Goal: Task Accomplishment & Management: Manage account settings

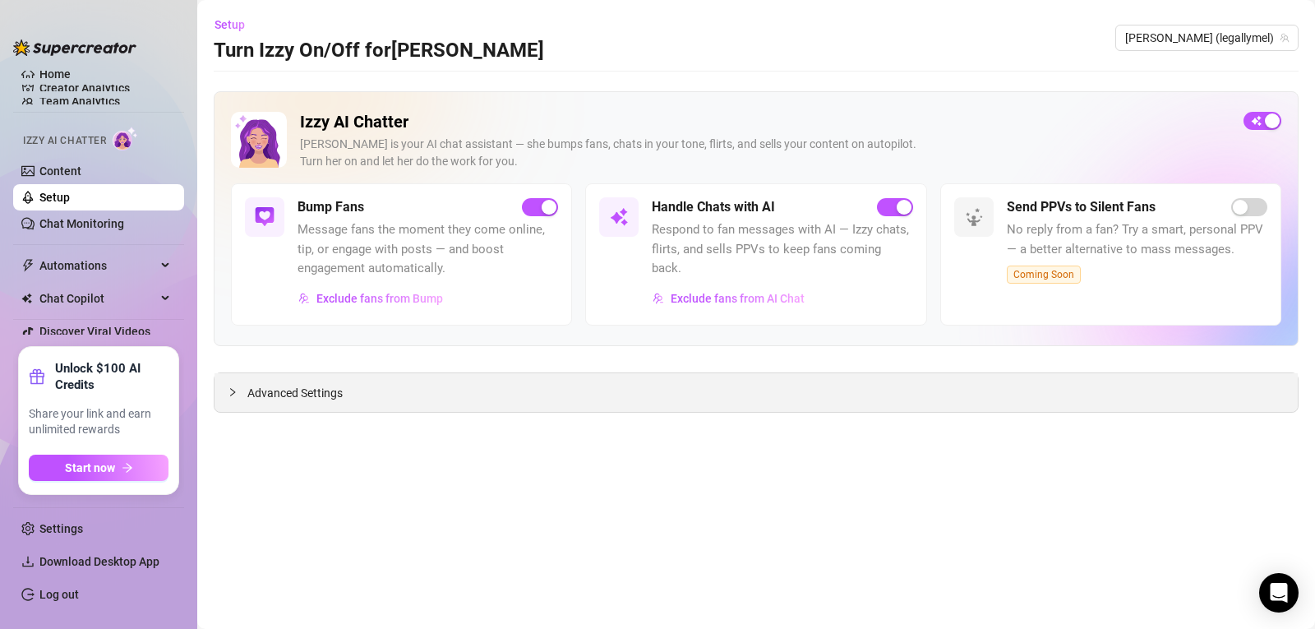
click at [306, 392] on span "Advanced Settings" at bounding box center [294, 393] width 95 height 18
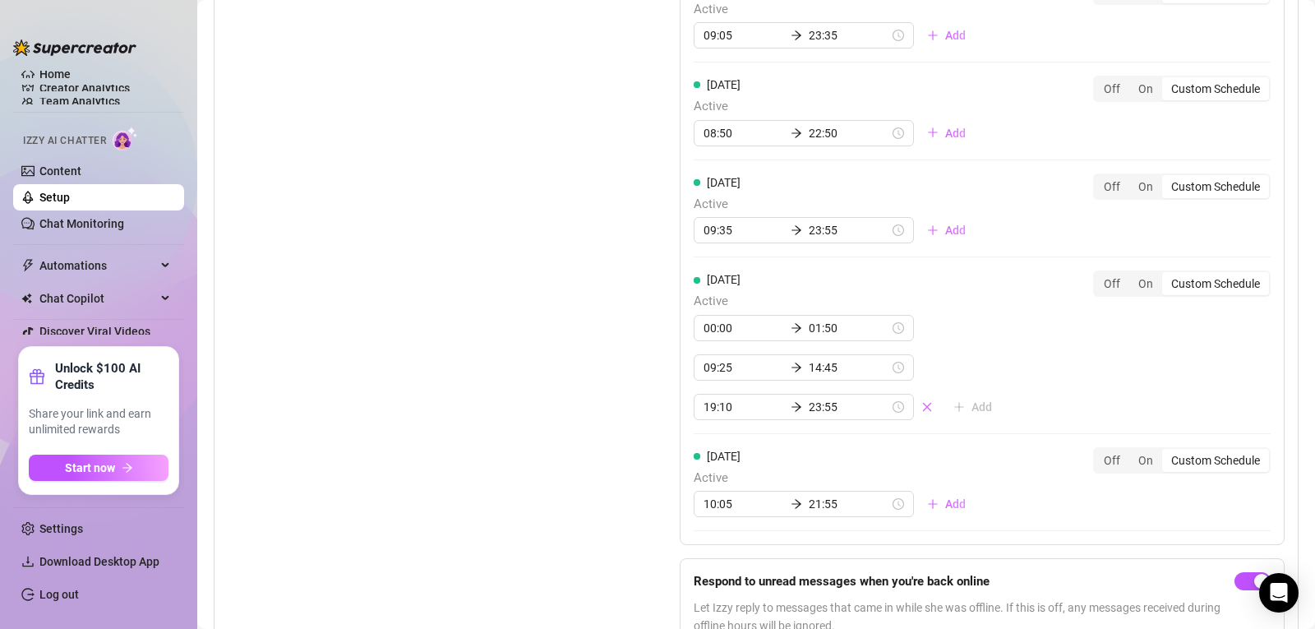
scroll to position [1700, 0]
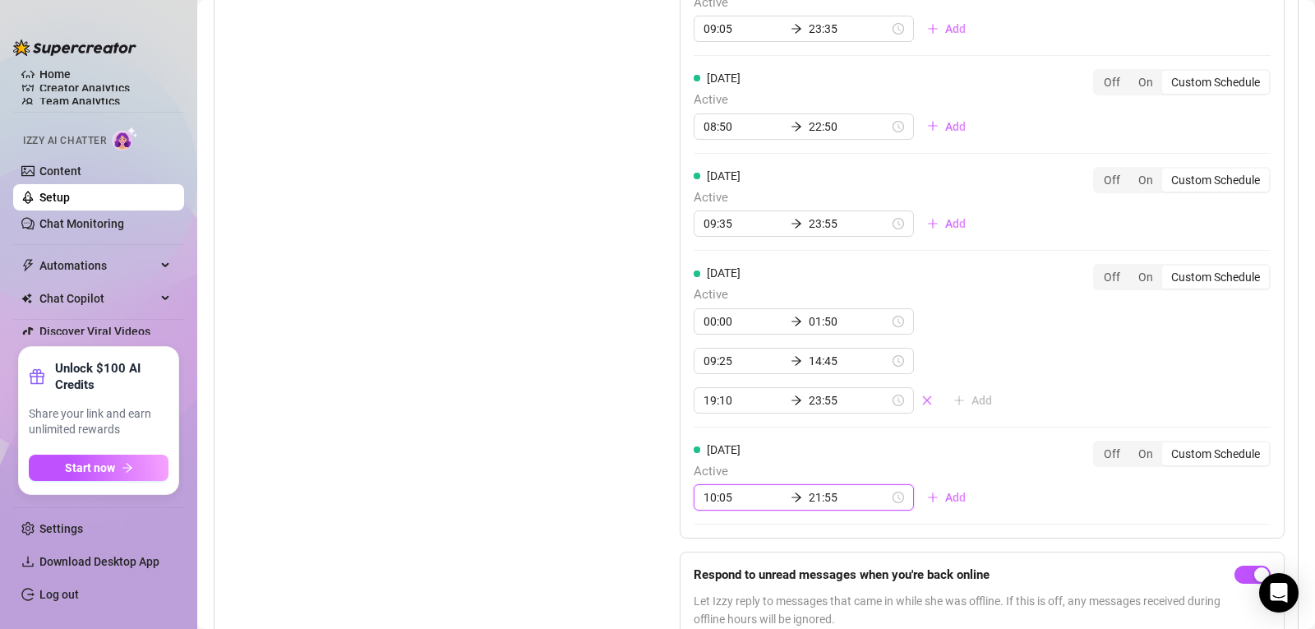
click at [809, 489] on input "21:55" at bounding box center [849, 497] width 81 height 18
click at [767, 366] on div "13" at bounding box center [768, 363] width 39 height 23
type input "13:55"
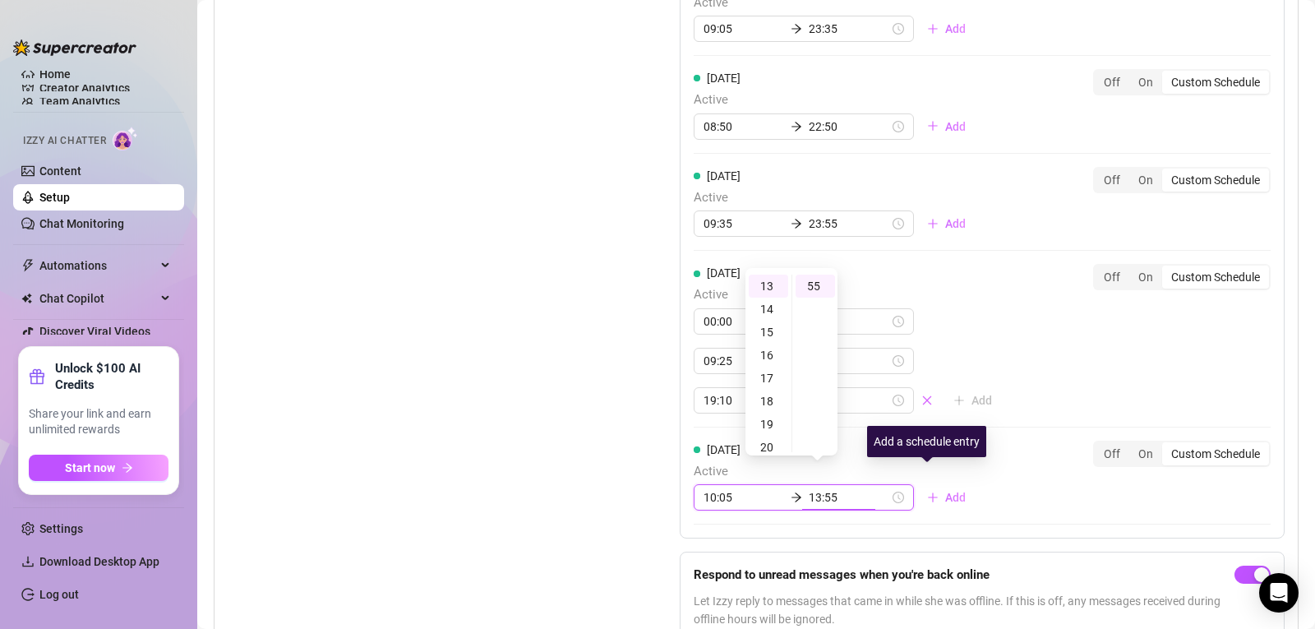
click at [966, 451] on div "Add a schedule entry" at bounding box center [926, 441] width 119 height 31
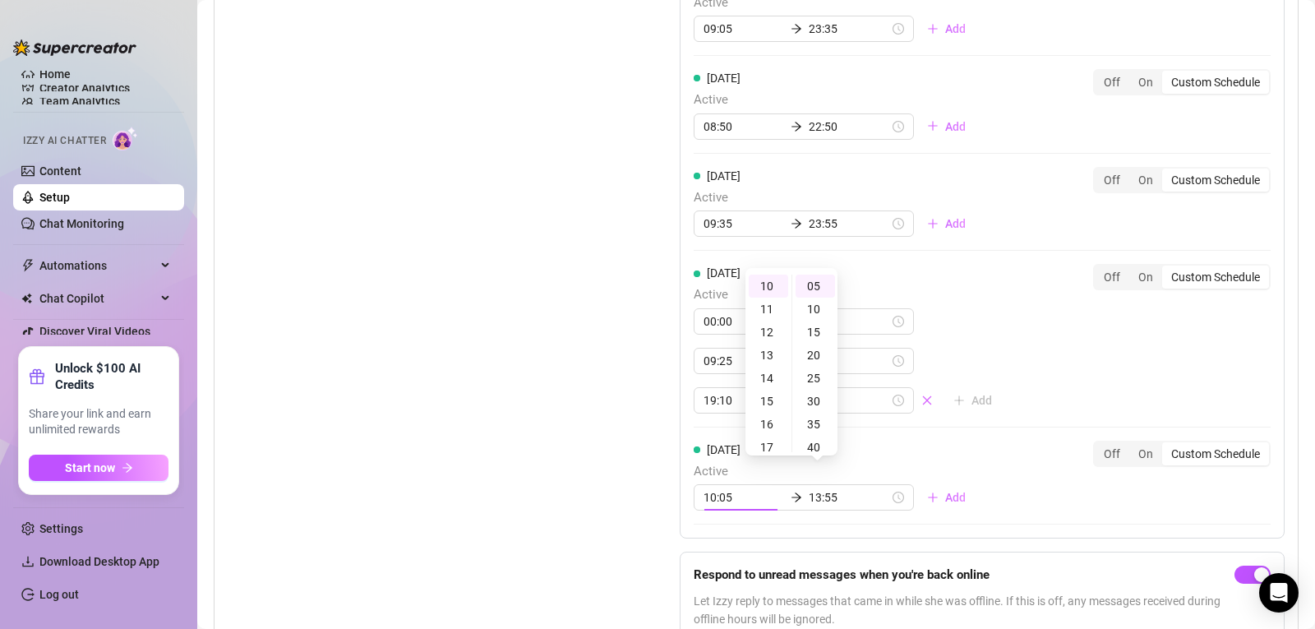
click at [993, 494] on div "[DATE] Active 07:30 22:25 Add Off On Custom Schedule [DATE] Active 08:10 22:45 …" at bounding box center [982, 209] width 605 height 892
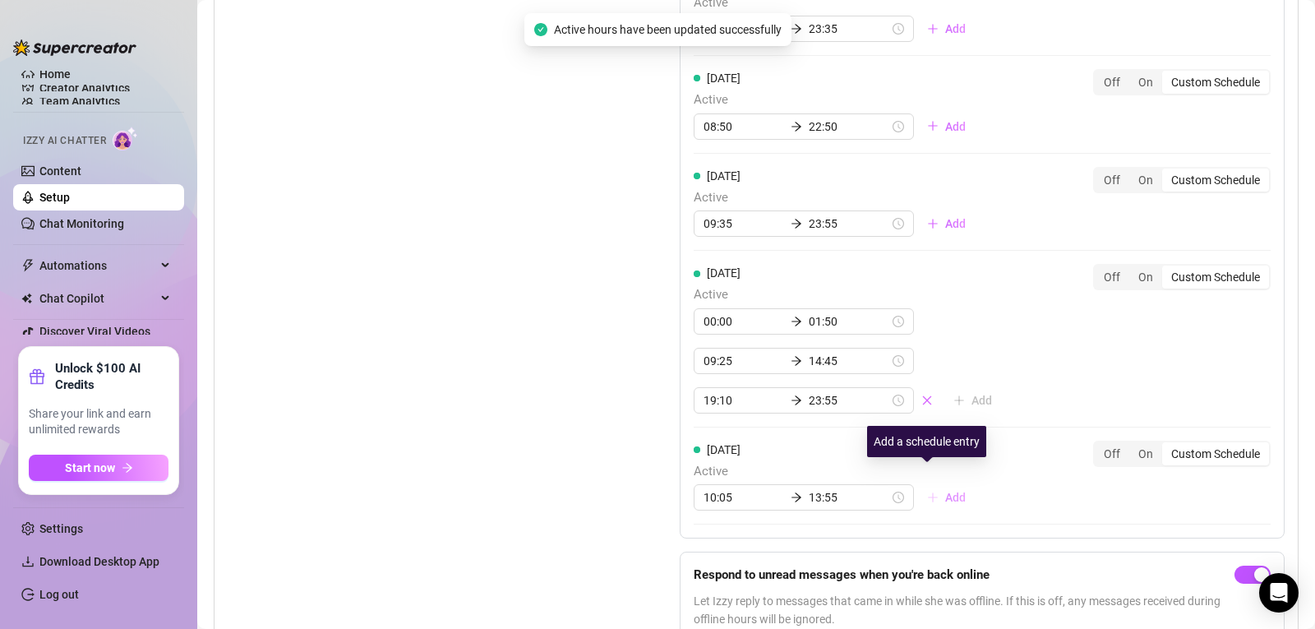
click at [945, 491] on span "Add" at bounding box center [955, 497] width 21 height 13
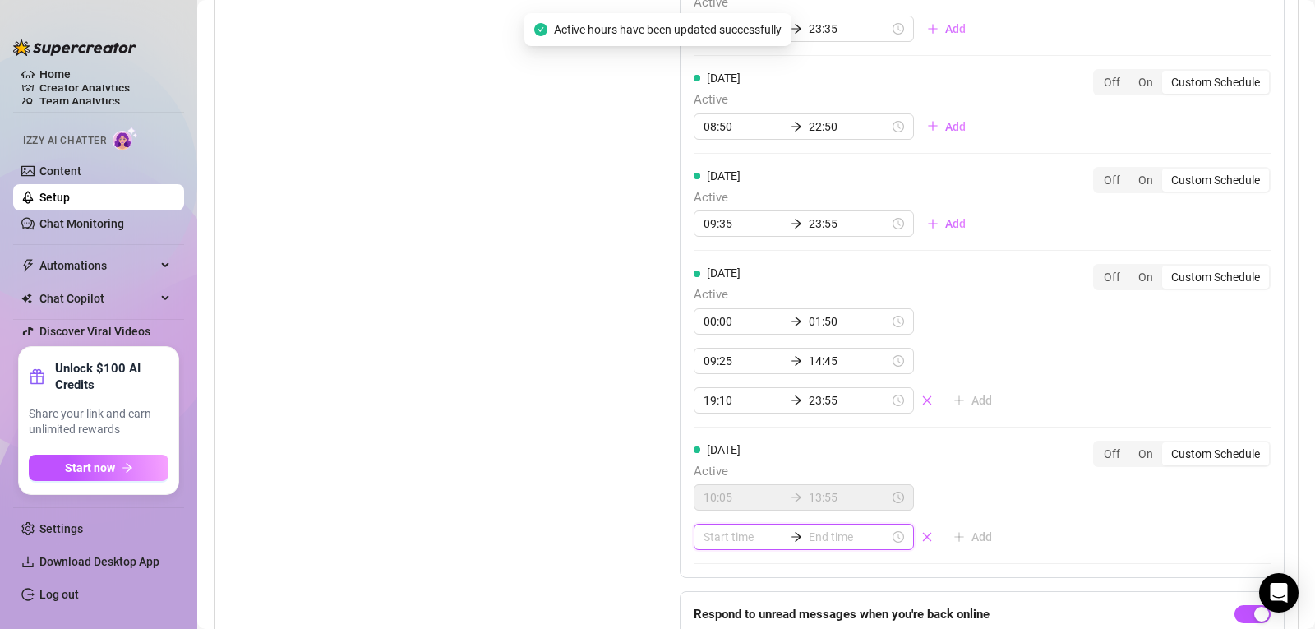
click at [749, 528] on input at bounding box center [743, 537] width 81 height 18
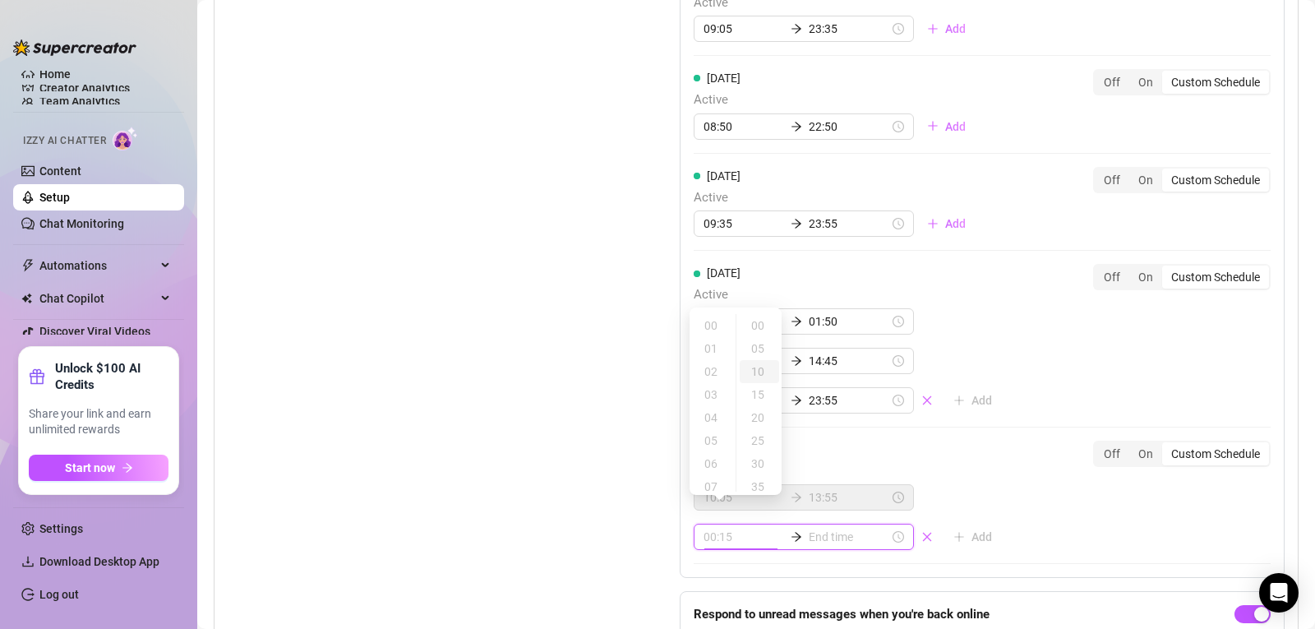
type input "00:10"
type input "00:05"
click at [709, 395] on div "16" at bounding box center [712, 391] width 39 height 23
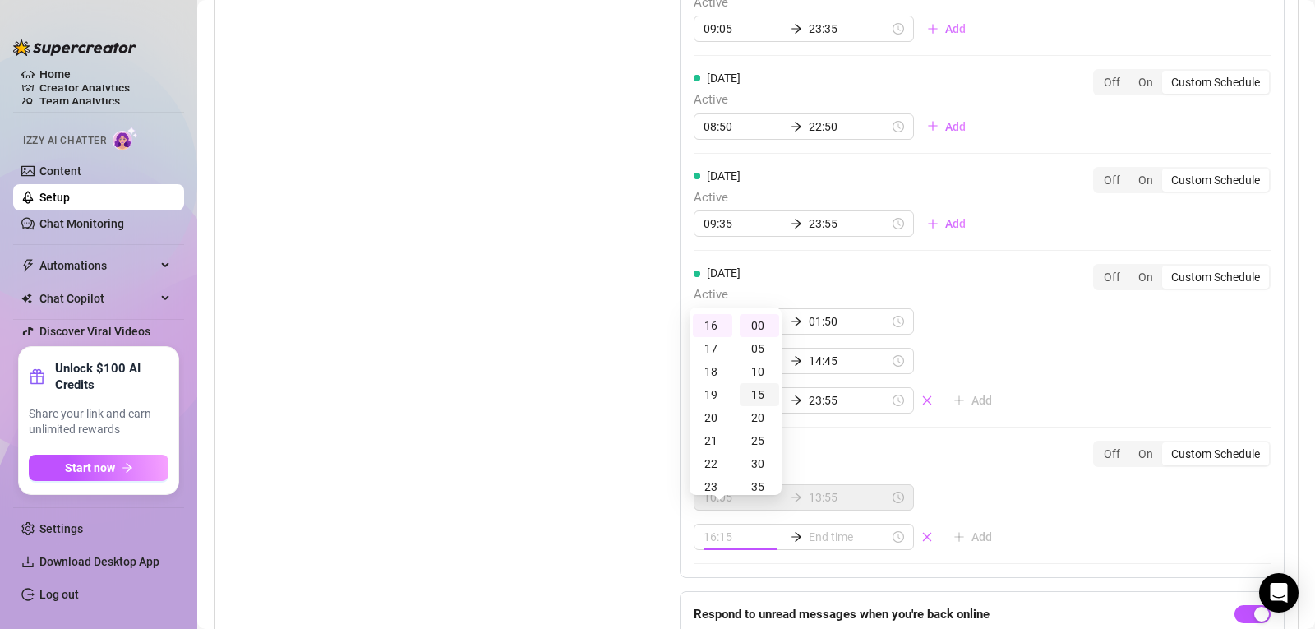
click at [756, 394] on div "15" at bounding box center [758, 394] width 39 height 23
type input "16:15"
click at [819, 528] on input at bounding box center [849, 537] width 81 height 18
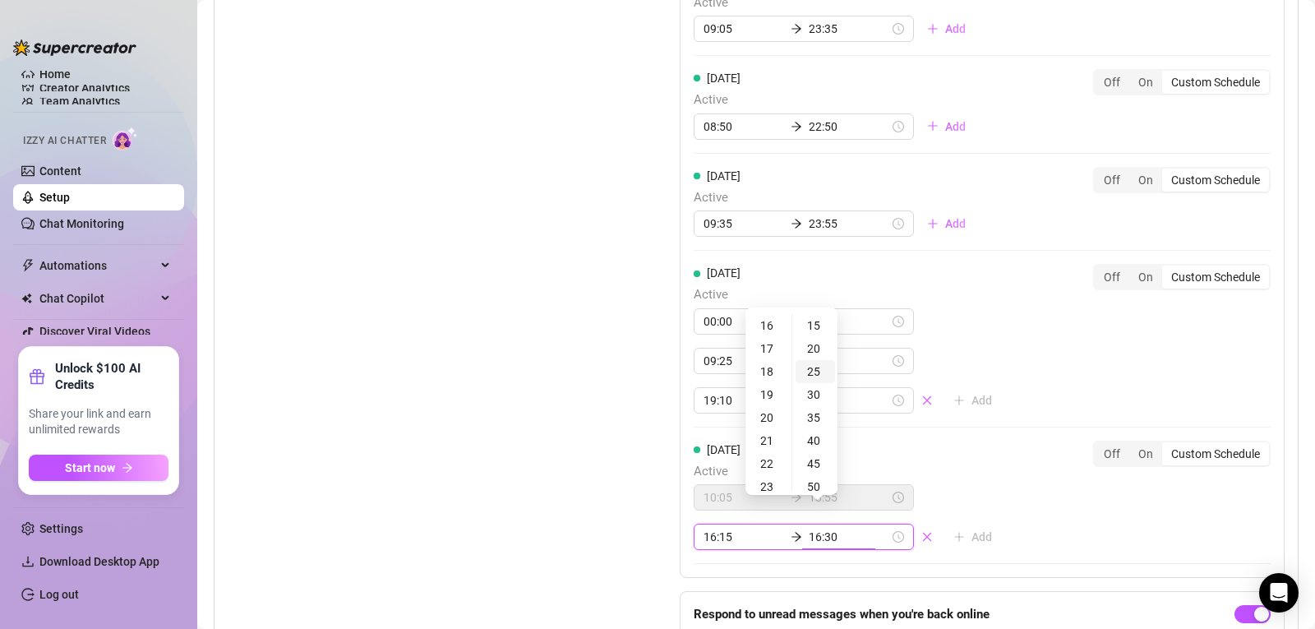
type input "16:25"
type input "20:15"
click at [774, 357] on div "22" at bounding box center [768, 357] width 39 height 23
click at [774, 357] on div "23" at bounding box center [768, 348] width 39 height 23
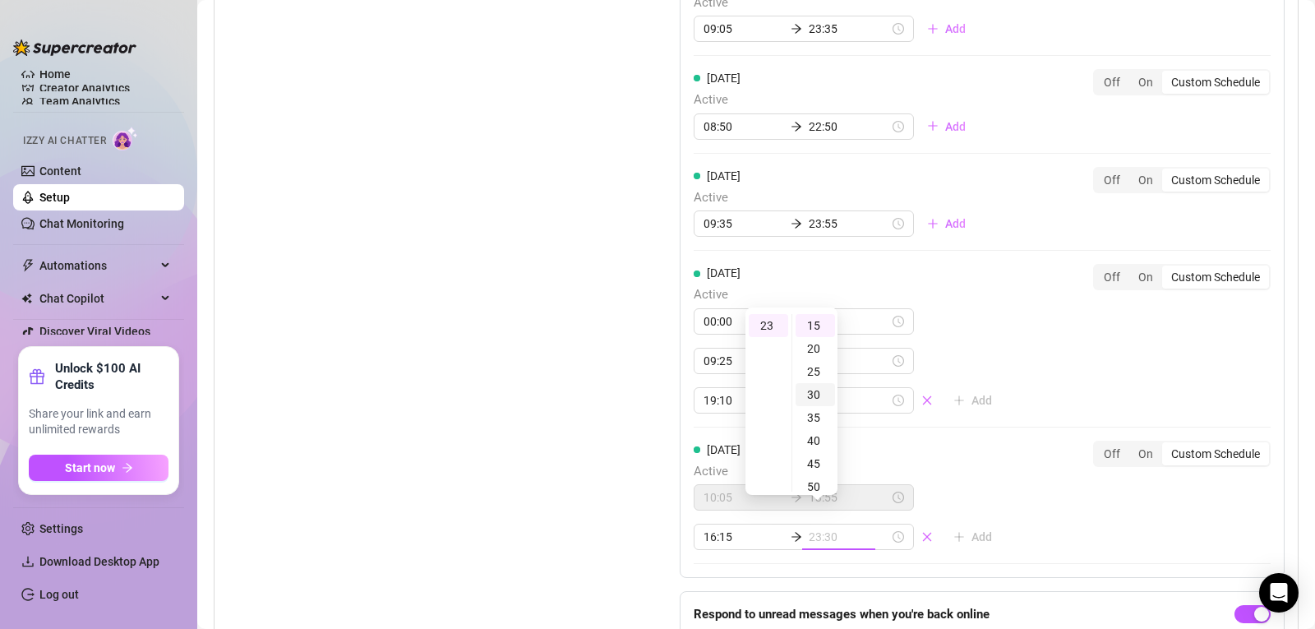
click at [807, 403] on div "30" at bounding box center [814, 394] width 39 height 23
type input "23:30"
click at [1000, 471] on div "[DATE] Active 10:05 13:55 16:15 23:30 Add Off On Custom Schedule" at bounding box center [981, 495] width 577 height 110
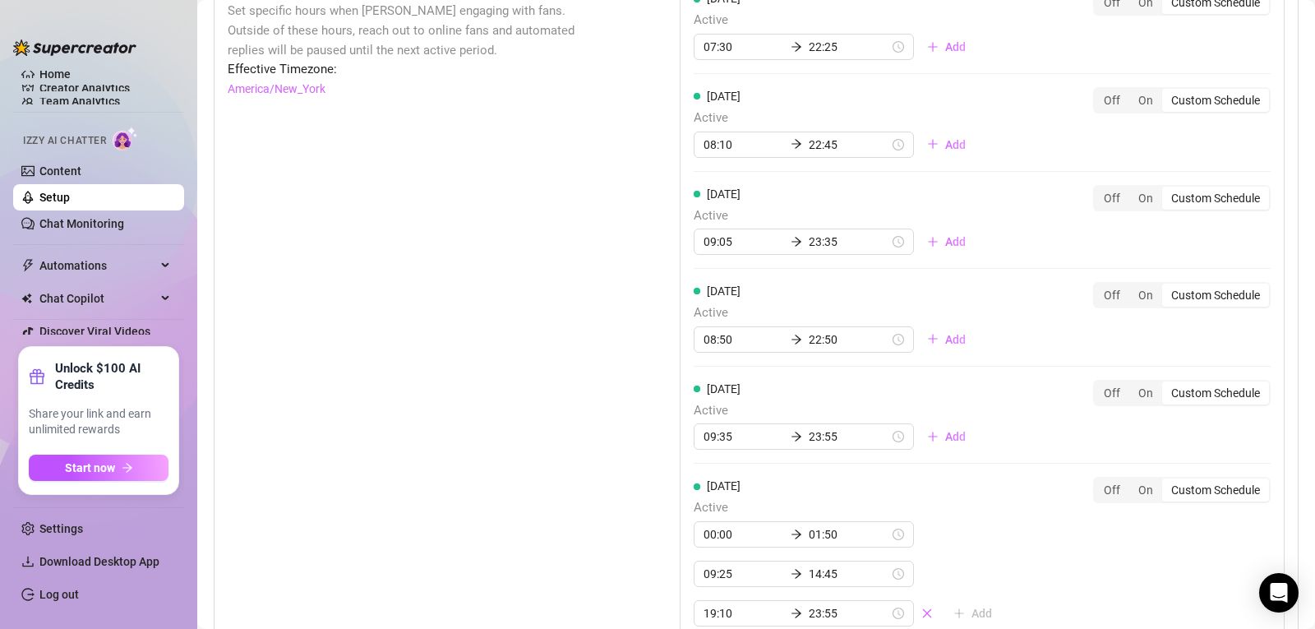
scroll to position [1480, 0]
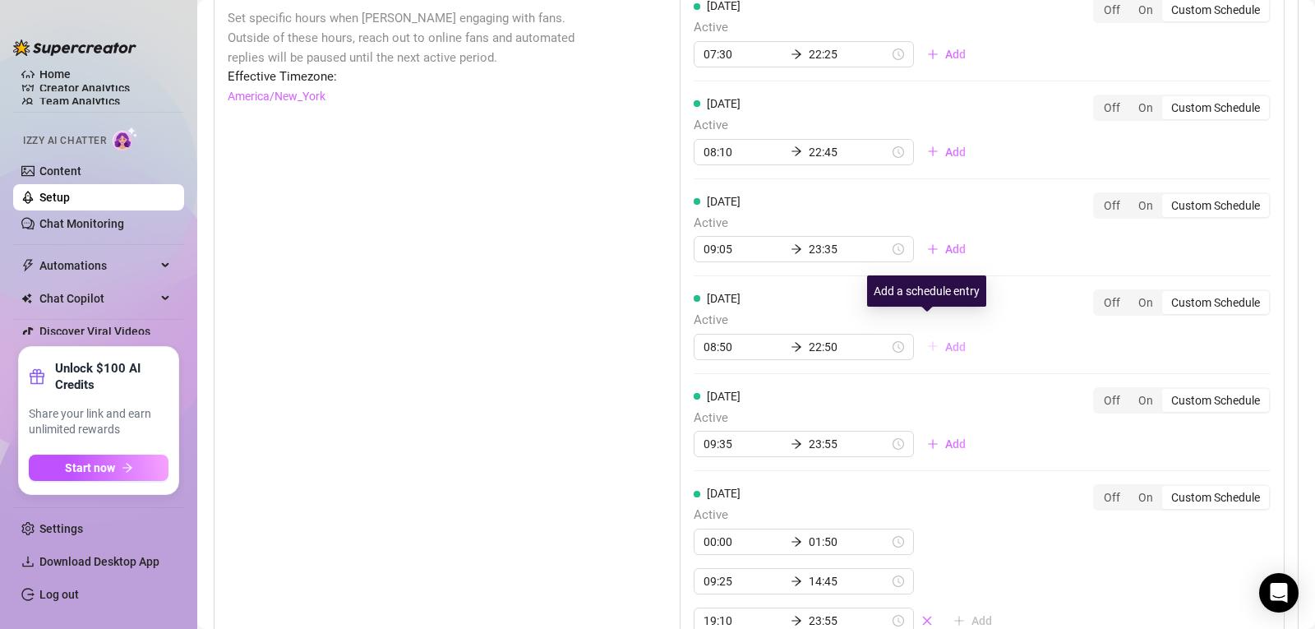
click at [945, 340] on span "Add" at bounding box center [955, 346] width 21 height 13
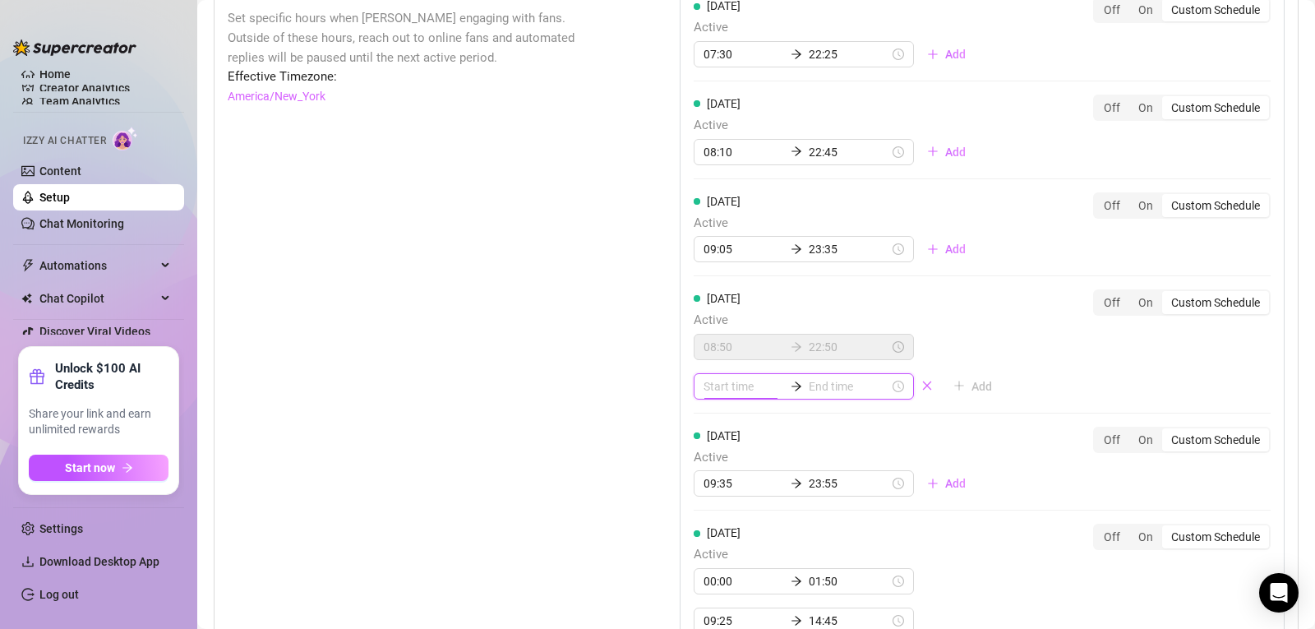
click at [751, 377] on input at bounding box center [743, 386] width 81 height 18
click at [921, 380] on icon "close" at bounding box center [927, 386] width 12 height 12
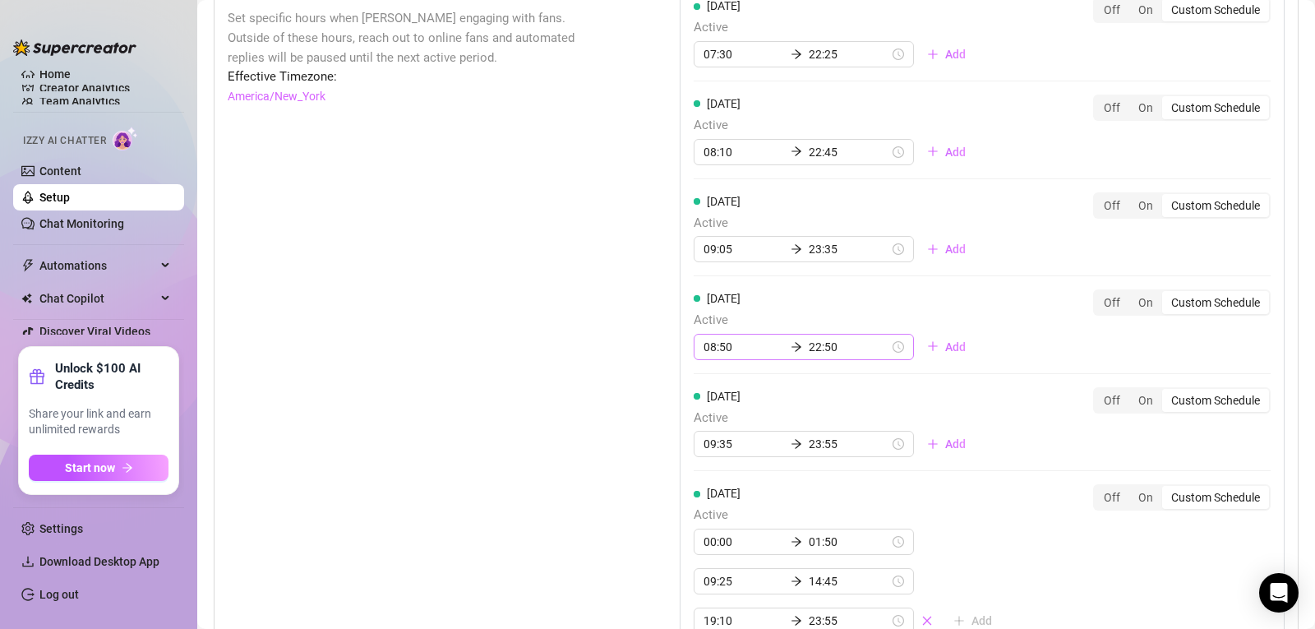
click at [791, 341] on div at bounding box center [796, 347] width 25 height 12
click at [809, 338] on input "22:50" at bounding box center [849, 347] width 81 height 18
click at [771, 453] on div "10" at bounding box center [768, 456] width 39 height 23
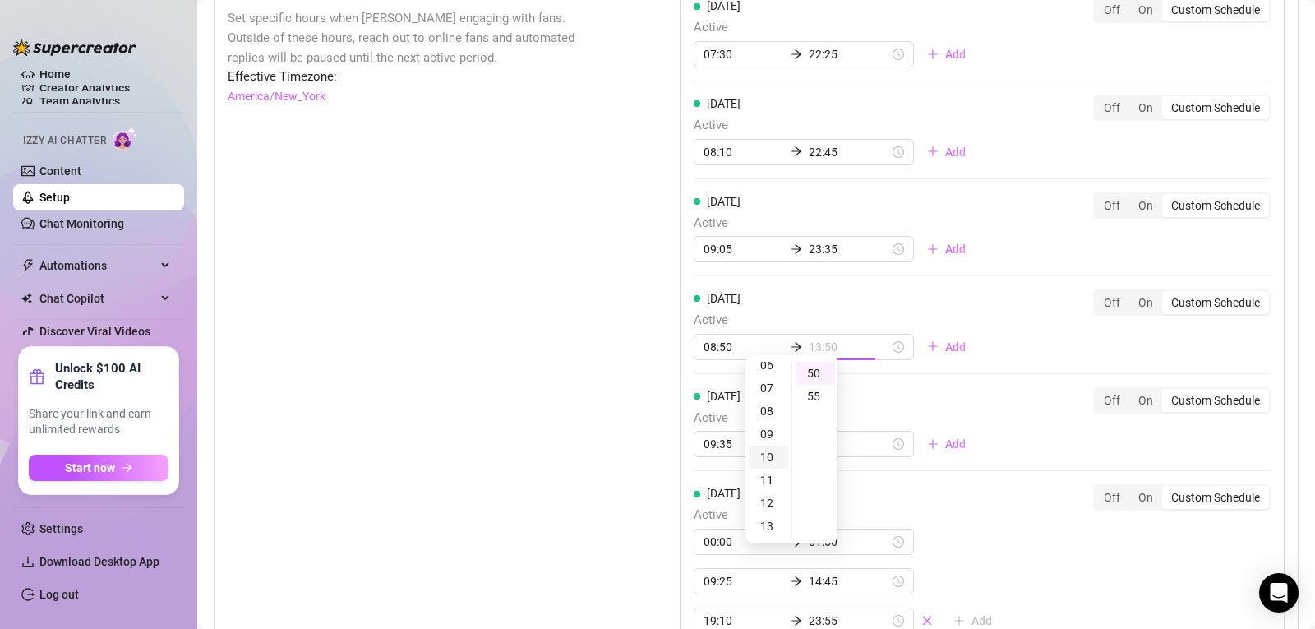
scroll to position [230, 0]
type input "10:50"
click at [895, 366] on div "[DATE] Active 07:30 22:25 Add Off On Custom Schedule [DATE] Active 08:10 22:45 …" at bounding box center [982, 390] width 605 height 815
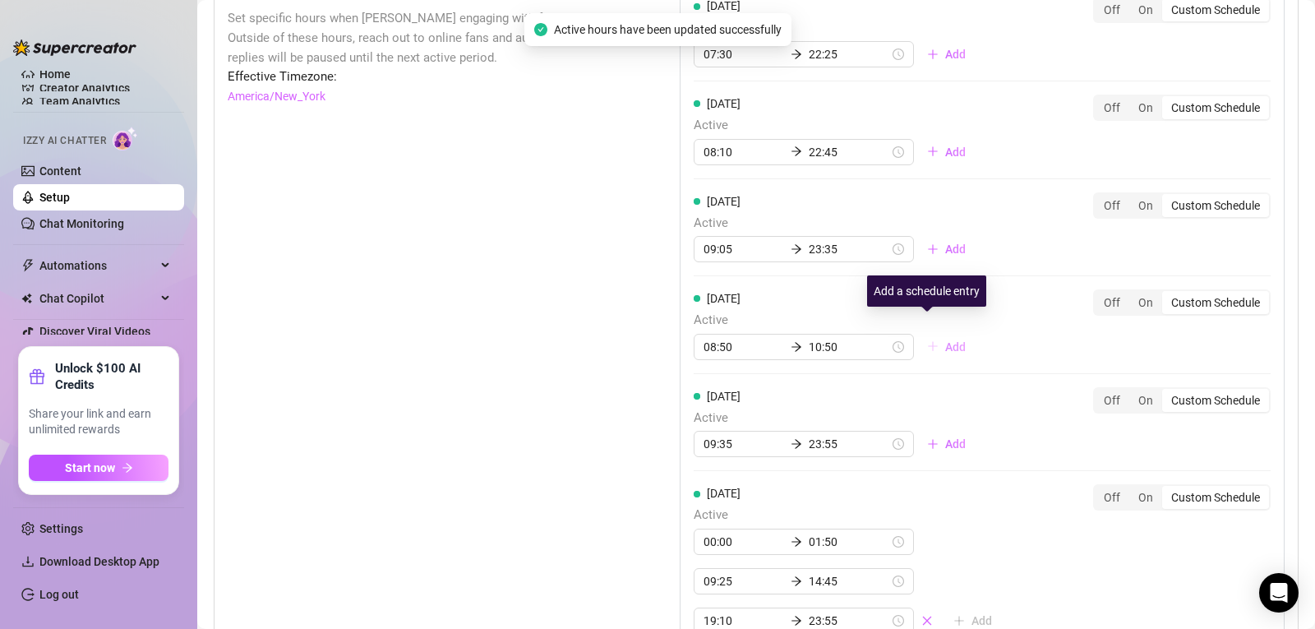
click at [945, 340] on span "Add" at bounding box center [955, 346] width 21 height 13
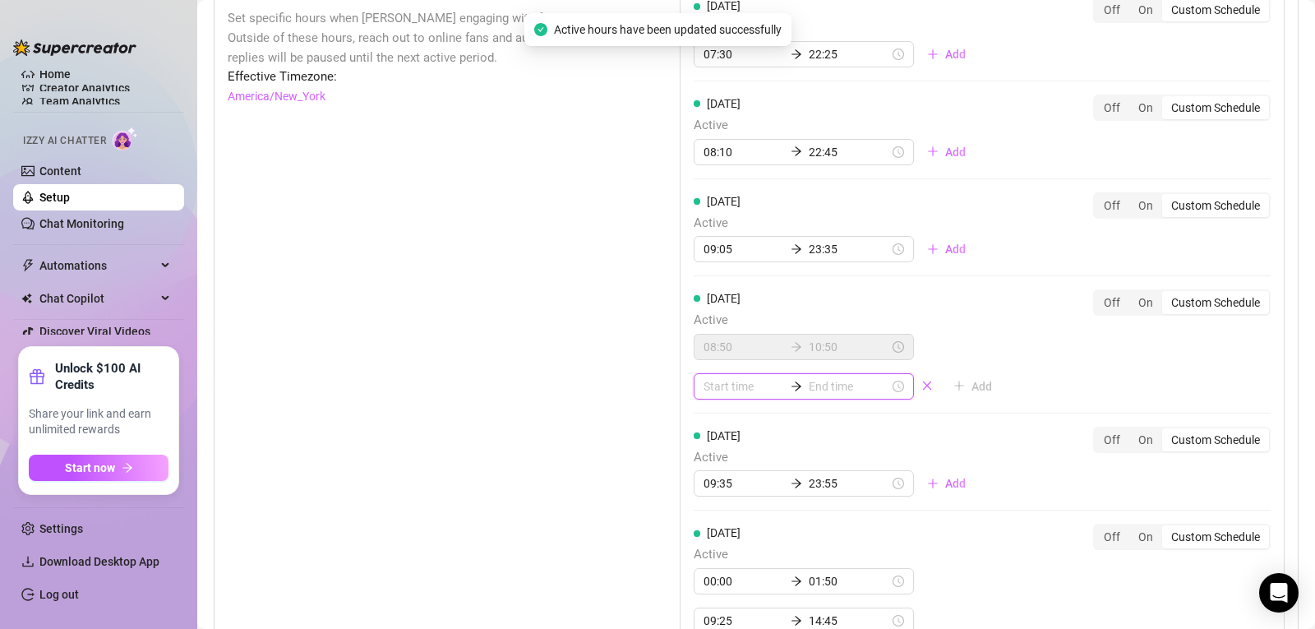
click at [739, 377] on input at bounding box center [743, 386] width 81 height 18
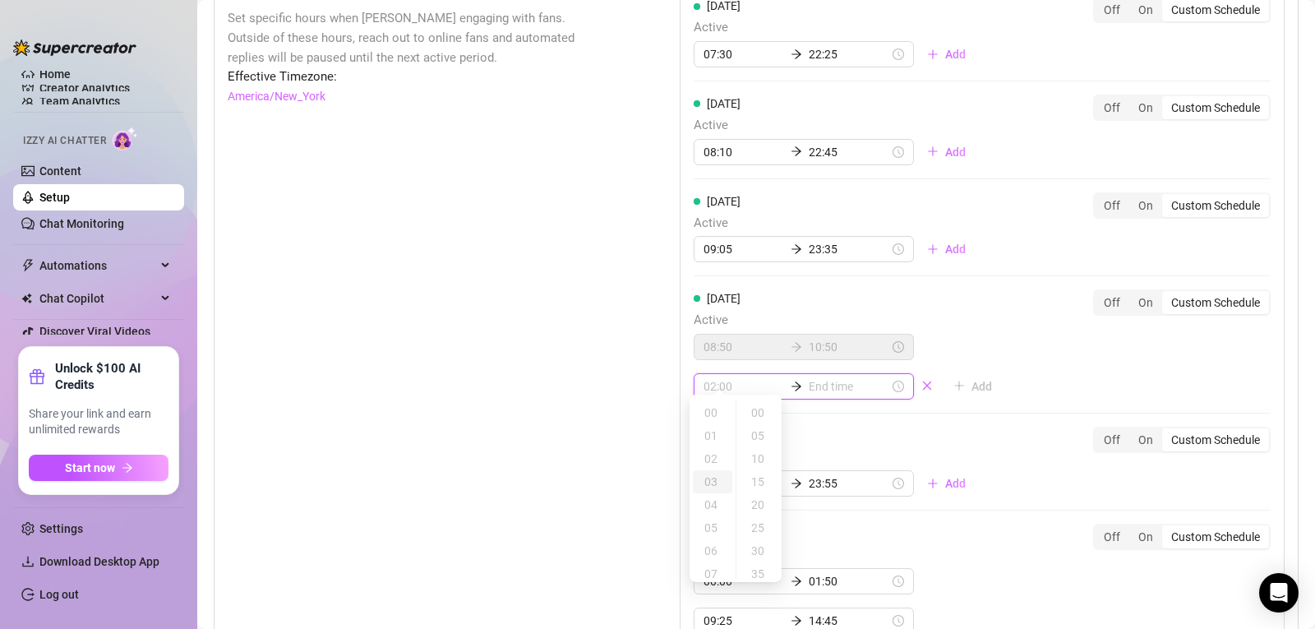
type input "03:00"
click at [711, 475] on div "12" at bounding box center [712, 475] width 39 height 23
type input "12:25"
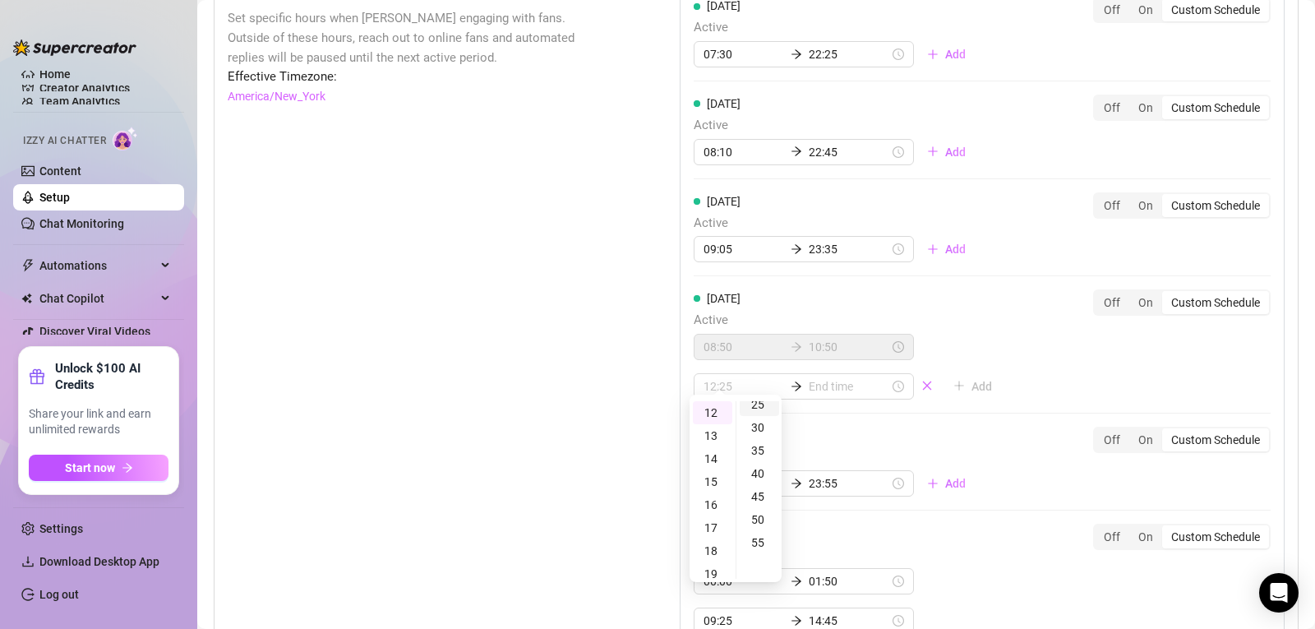
click at [758, 408] on div "25" at bounding box center [758, 404] width 39 height 23
click at [810, 377] on input at bounding box center [849, 386] width 81 height 18
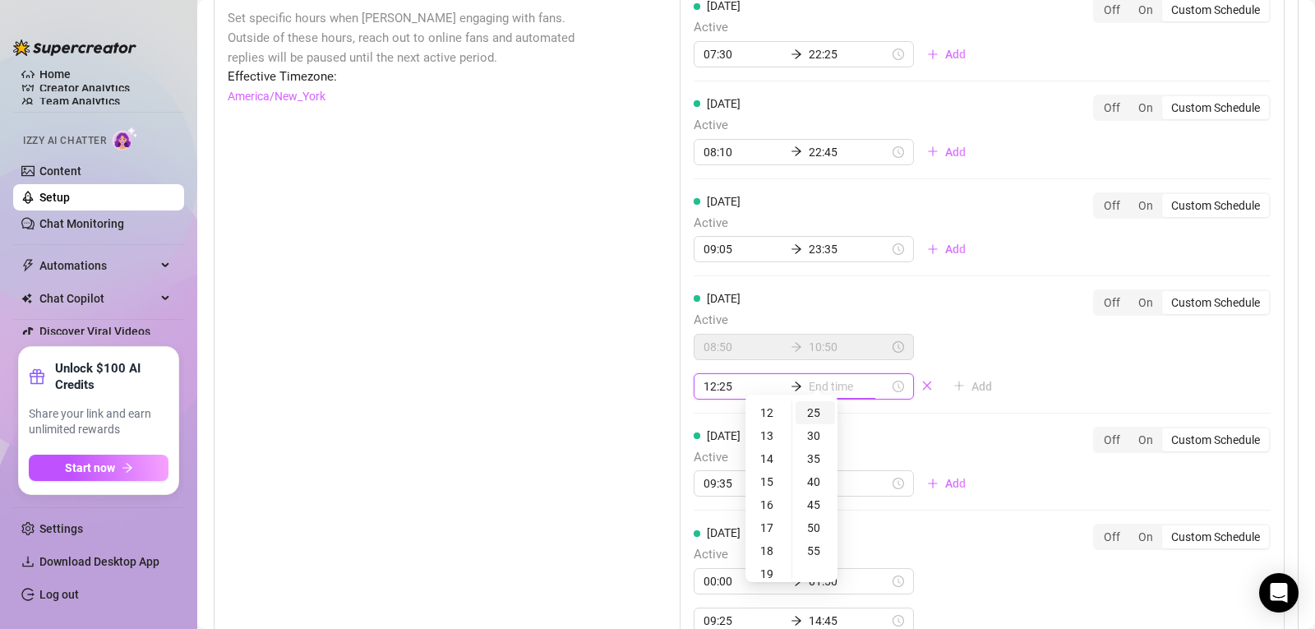
type input "12:25"
type input "15:25"
click at [770, 507] on div "16" at bounding box center [768, 504] width 39 height 23
click at [810, 508] on div "45" at bounding box center [814, 504] width 39 height 23
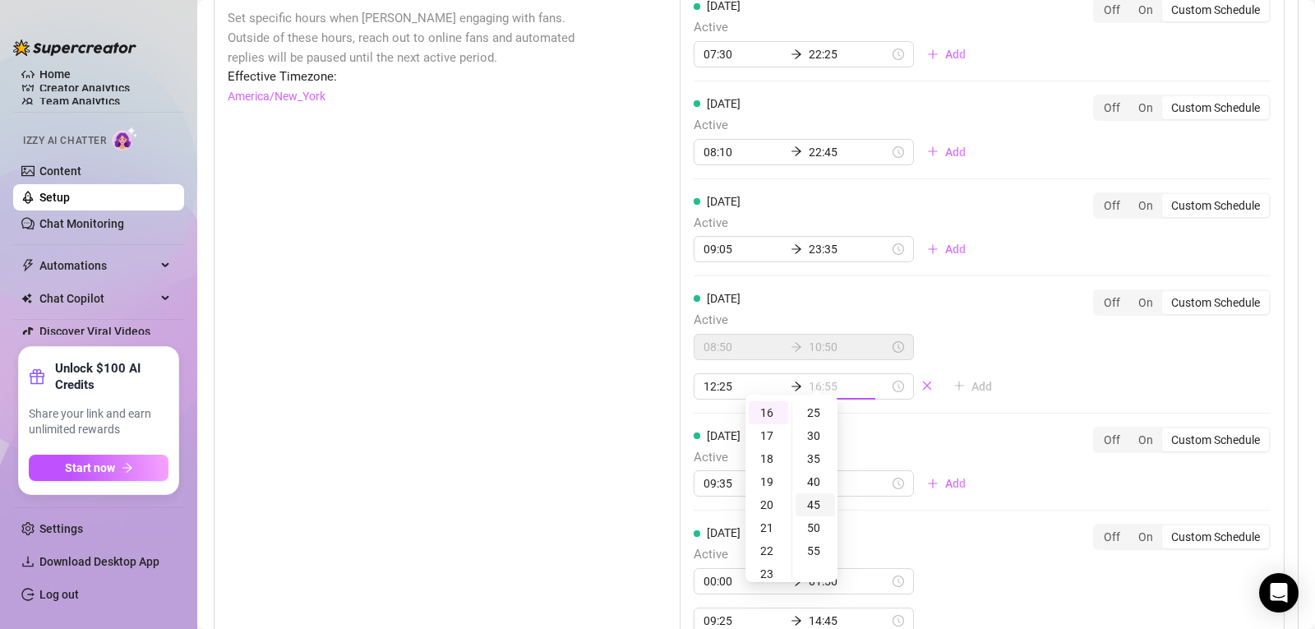
type input "16:45"
click at [921, 393] on div "[DATE] Active 07:30 22:25 Add Off On Custom Schedule [DATE] Active 08:10 22:45 …" at bounding box center [982, 410] width 605 height 855
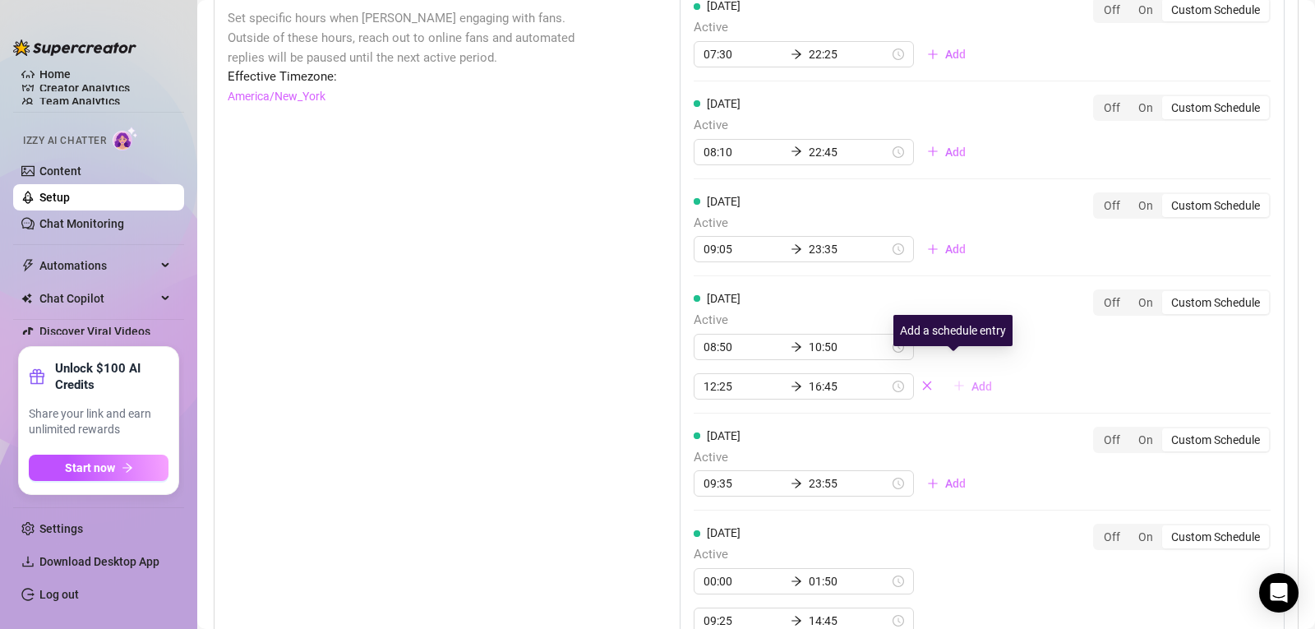
click at [971, 380] on span "Add" at bounding box center [981, 386] width 21 height 13
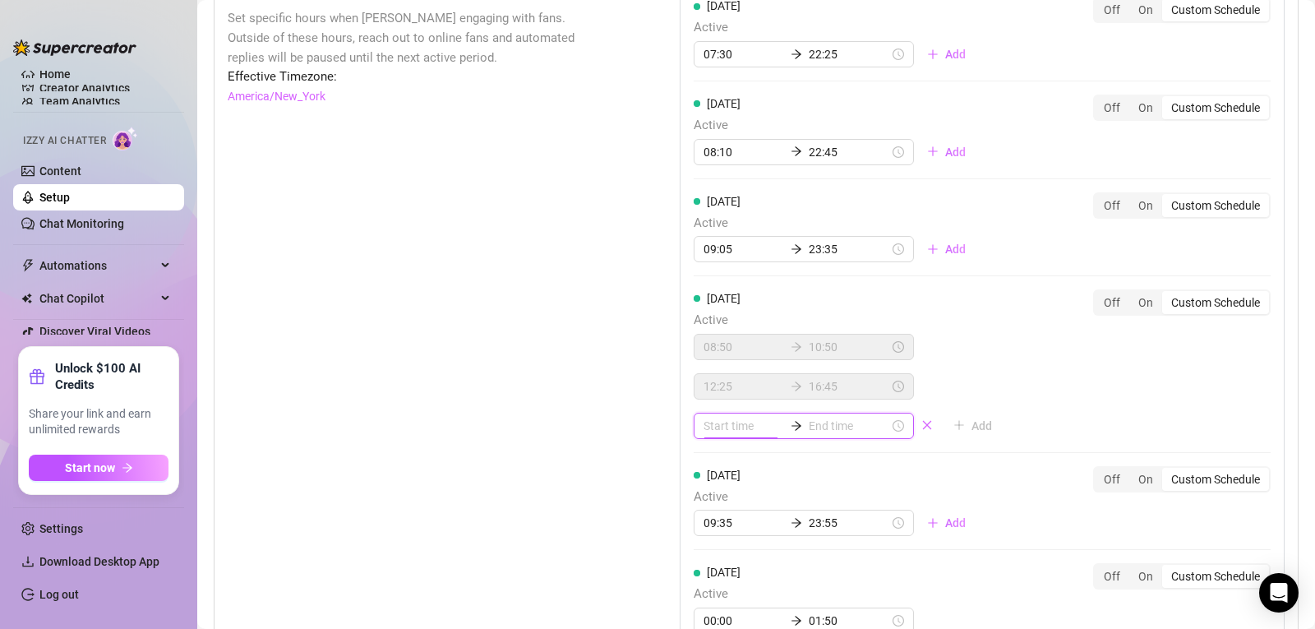
click at [739, 417] on input at bounding box center [743, 426] width 81 height 18
type input "00:25"
click at [708, 251] on div "18" at bounding box center [712, 245] width 39 height 23
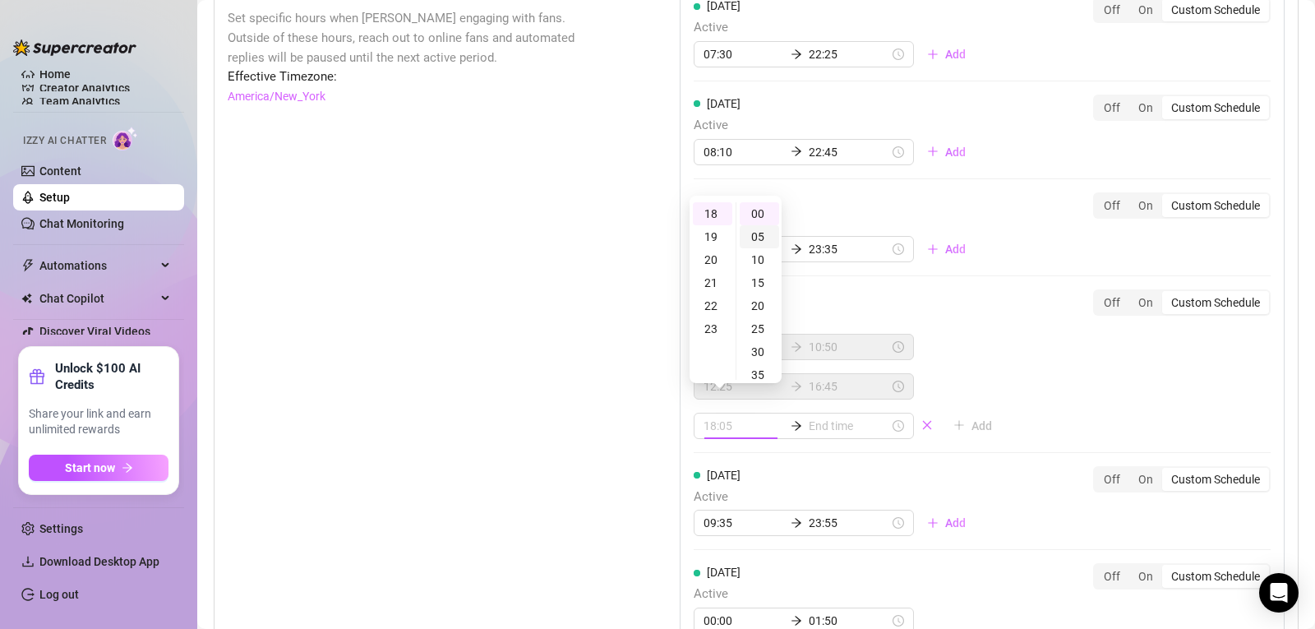
click at [755, 234] on div "05" at bounding box center [758, 236] width 39 height 23
type input "18:05"
click at [824, 417] on input at bounding box center [849, 426] width 81 height 18
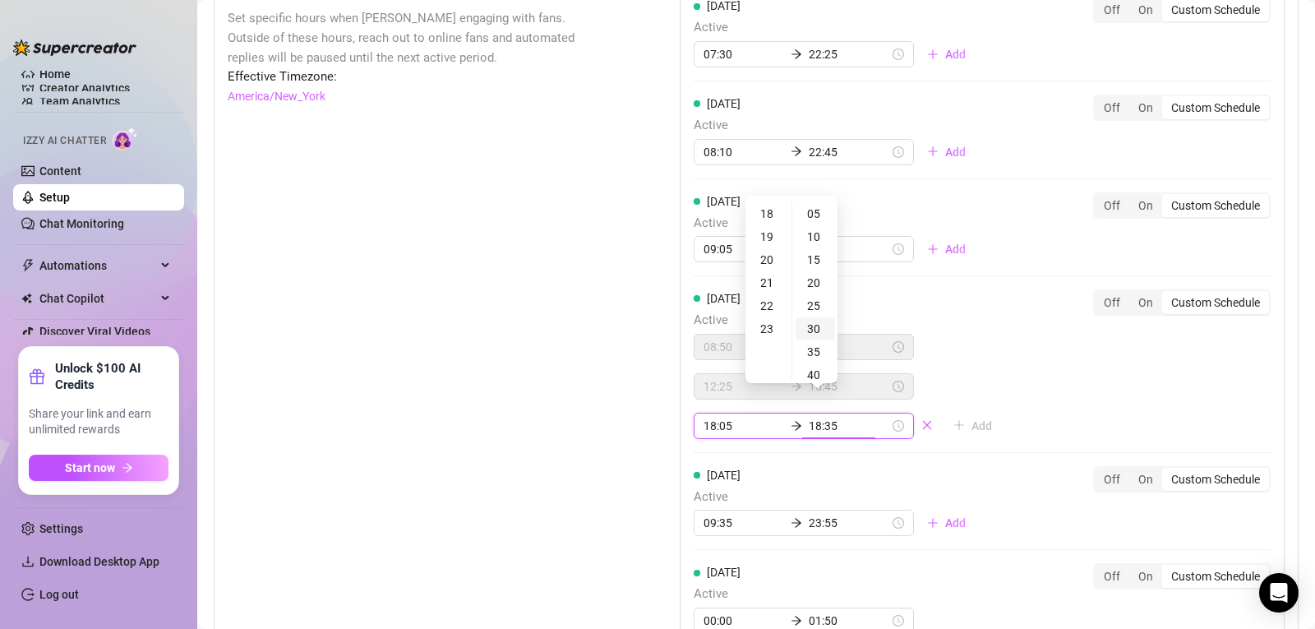
type input "18:30"
click at [772, 310] on div "22" at bounding box center [768, 305] width 39 height 23
click at [822, 306] on div "25" at bounding box center [814, 305] width 39 height 23
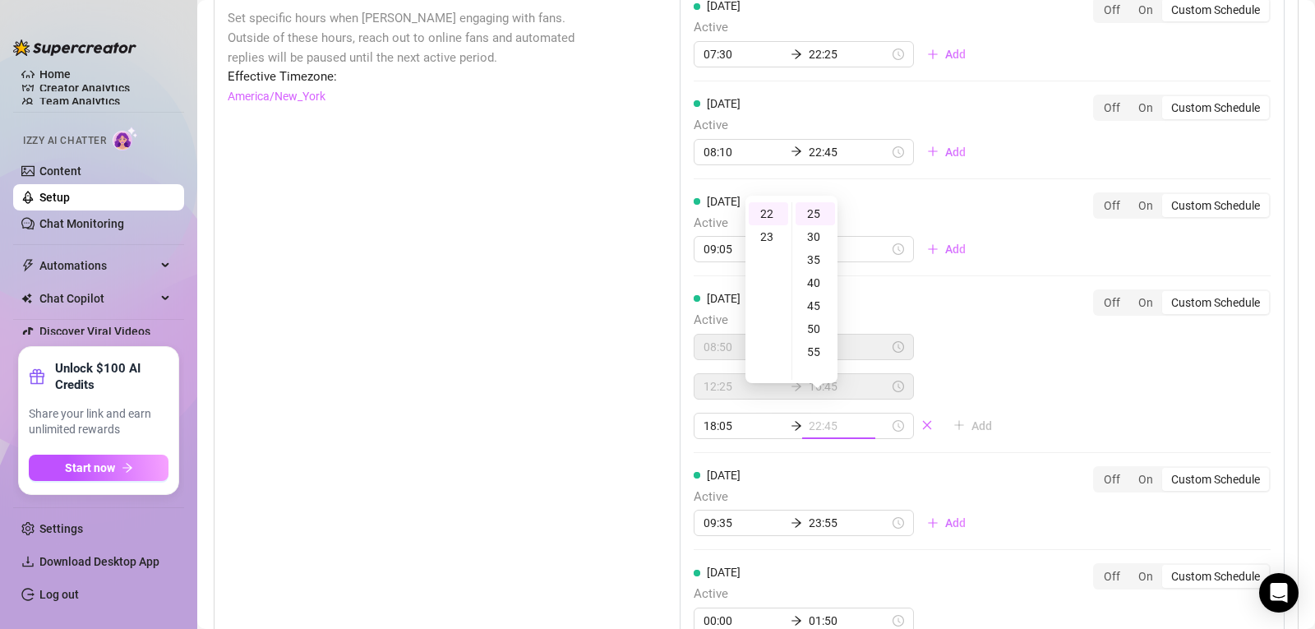
type input "22:25"
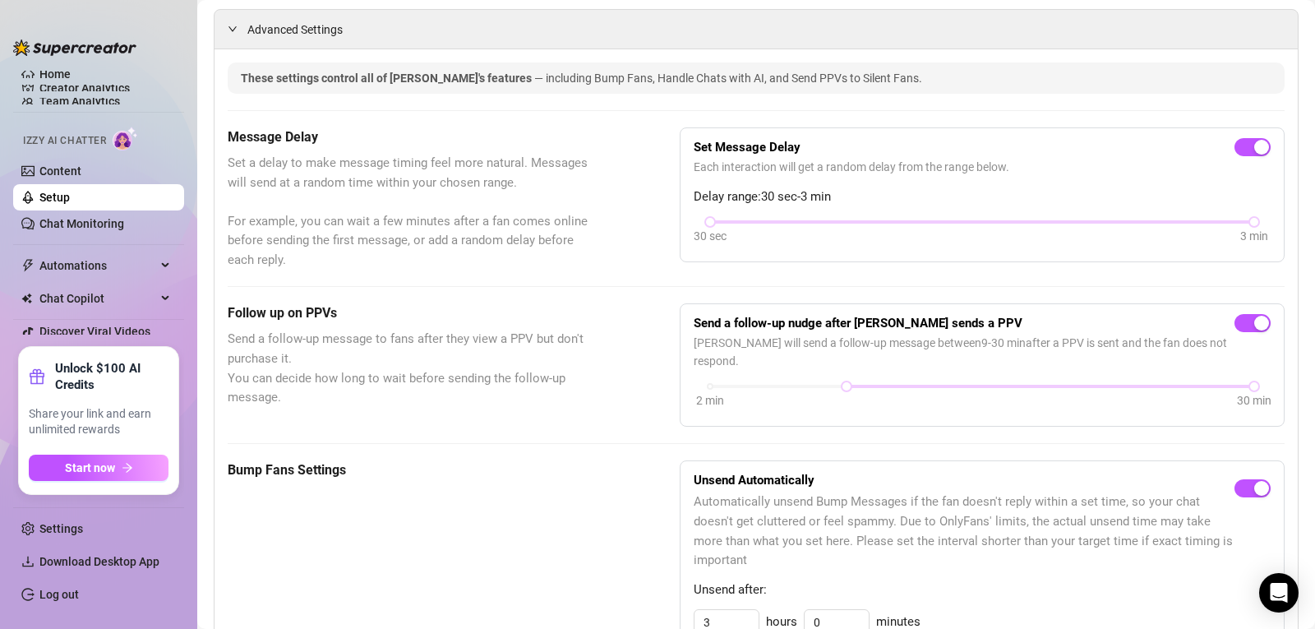
scroll to position [377, 0]
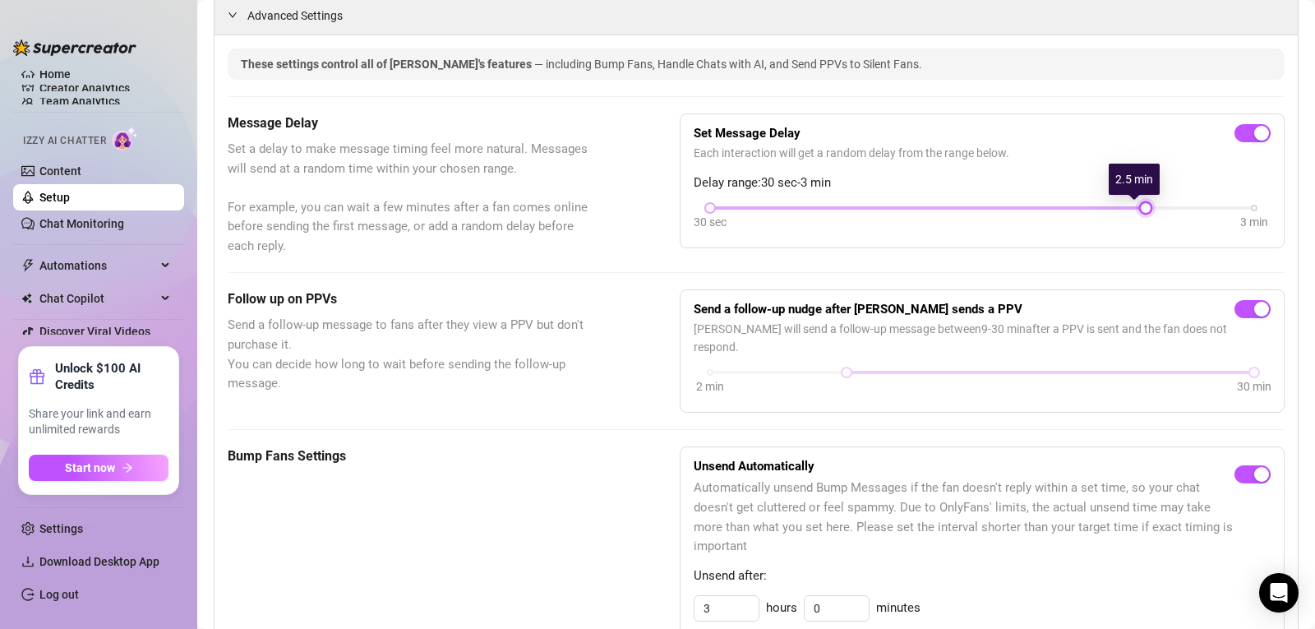
drag, startPoint x: 1241, startPoint y: 210, endPoint x: 1185, endPoint y: 210, distance: 55.9
click at [1185, 210] on div "30 sec 3 min" at bounding box center [982, 206] width 544 height 7
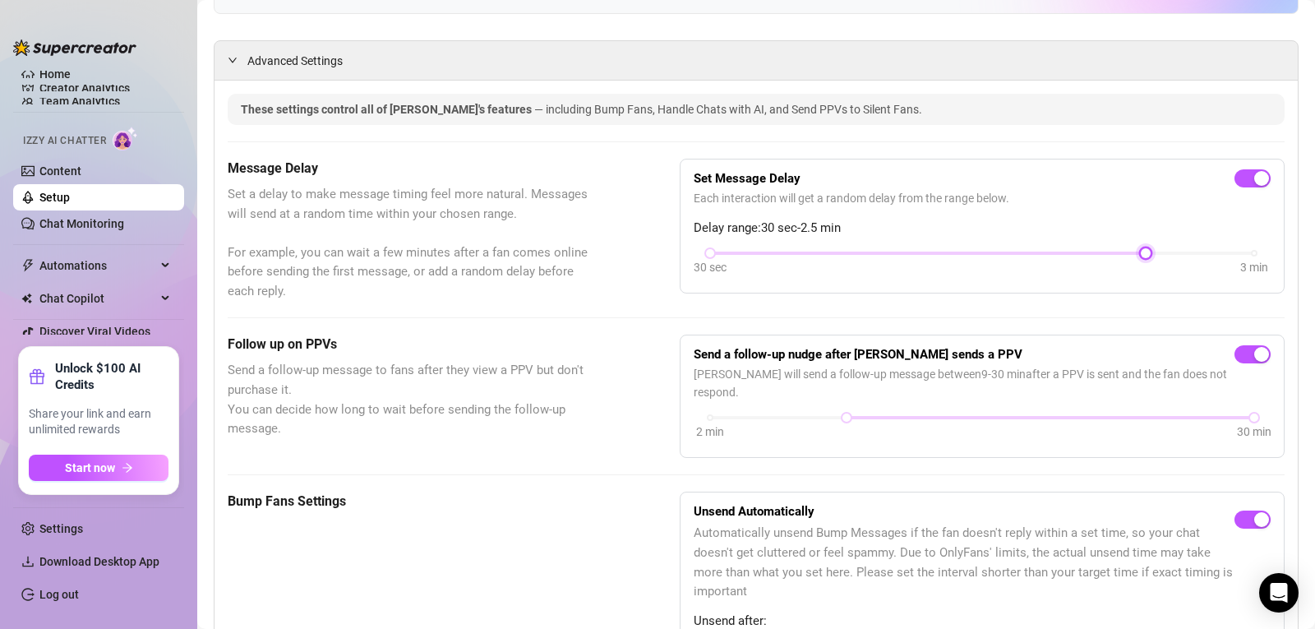
scroll to position [328, 0]
